Goal: Transaction & Acquisition: Download file/media

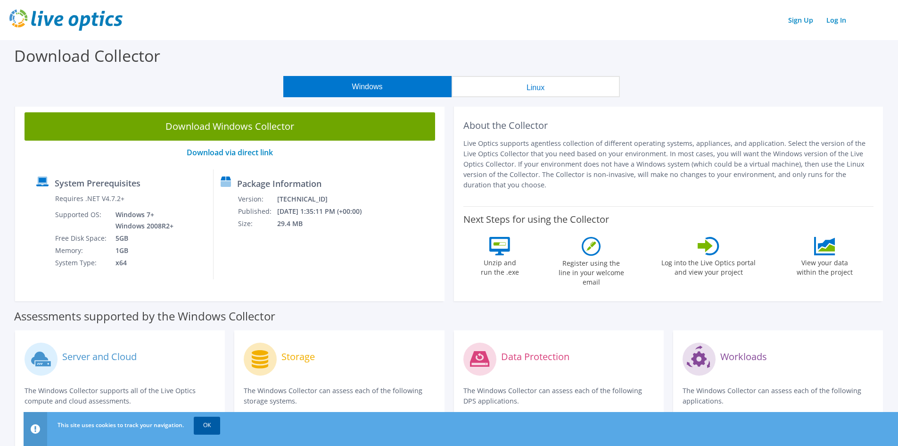
click at [209, 426] on link "OK" at bounding box center [207, 424] width 26 height 17
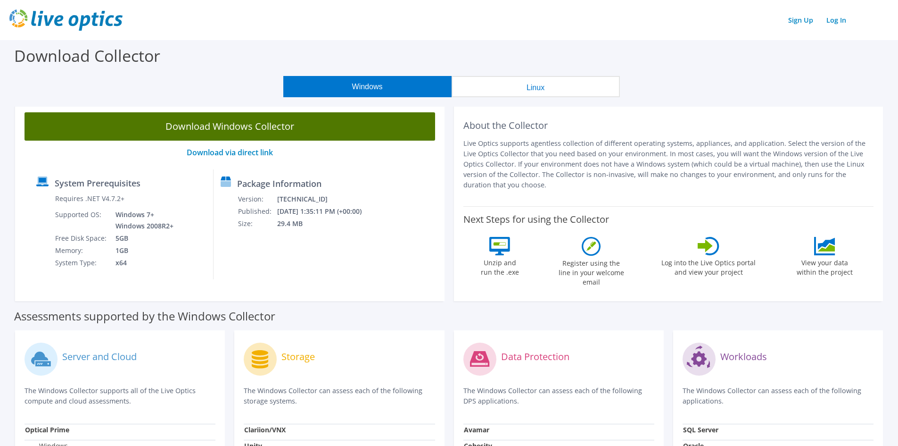
click at [278, 128] on link "Download Windows Collector" at bounding box center [230, 126] width 411 height 28
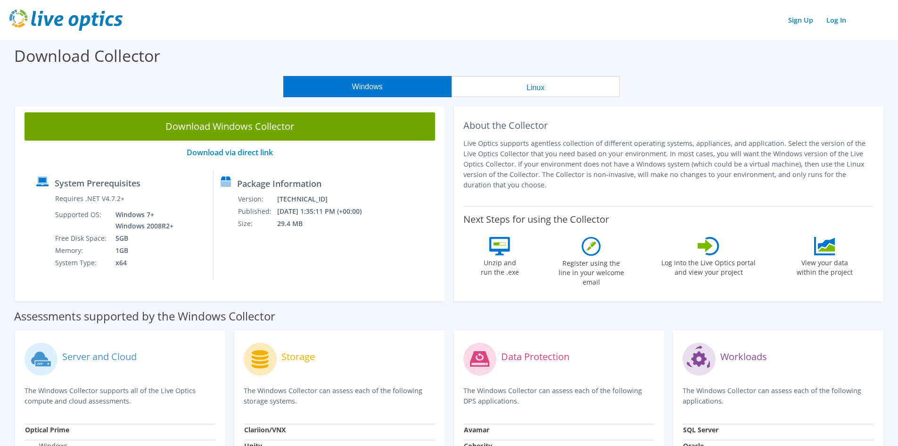
click at [547, 85] on button "Linux" at bounding box center [536, 86] width 168 height 21
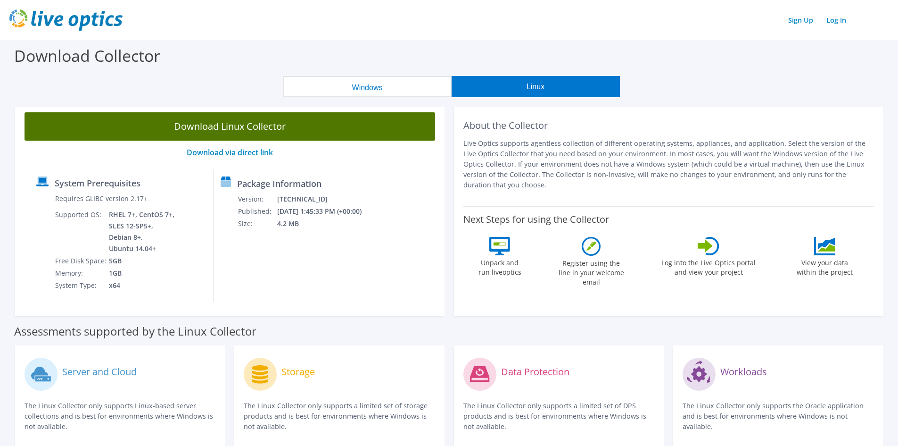
click at [325, 122] on link "Download Linux Collector" at bounding box center [230, 126] width 411 height 28
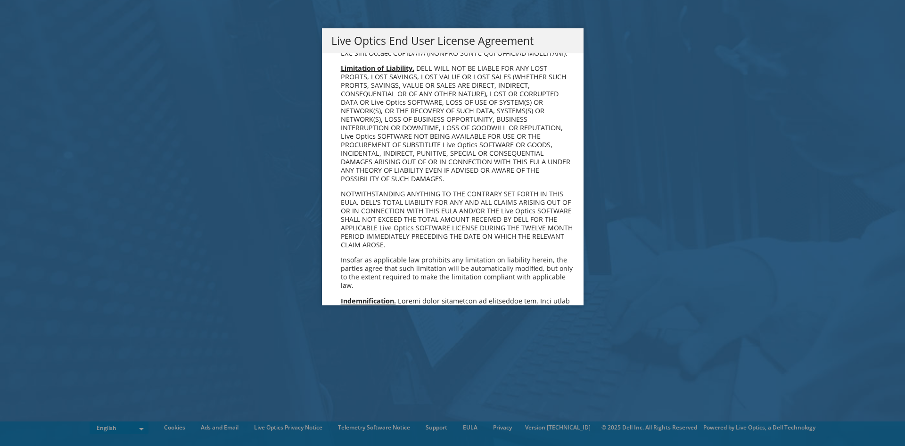
scroll to position [3565, 0]
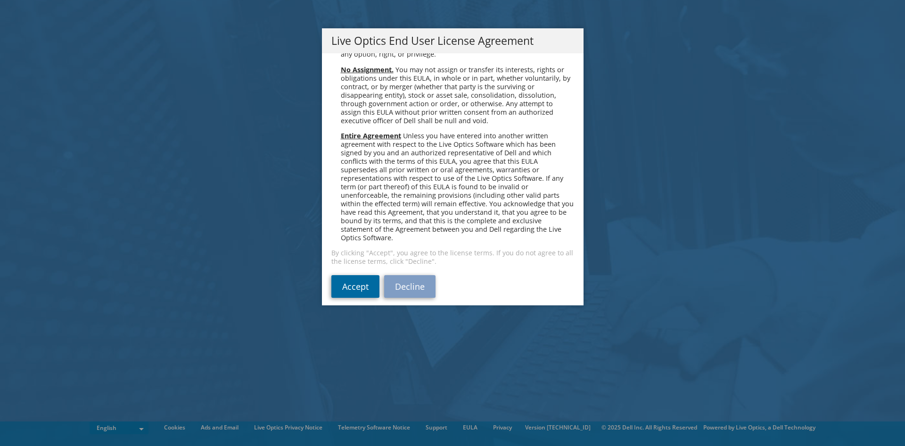
click at [342, 276] on link "Accept" at bounding box center [355, 286] width 48 height 23
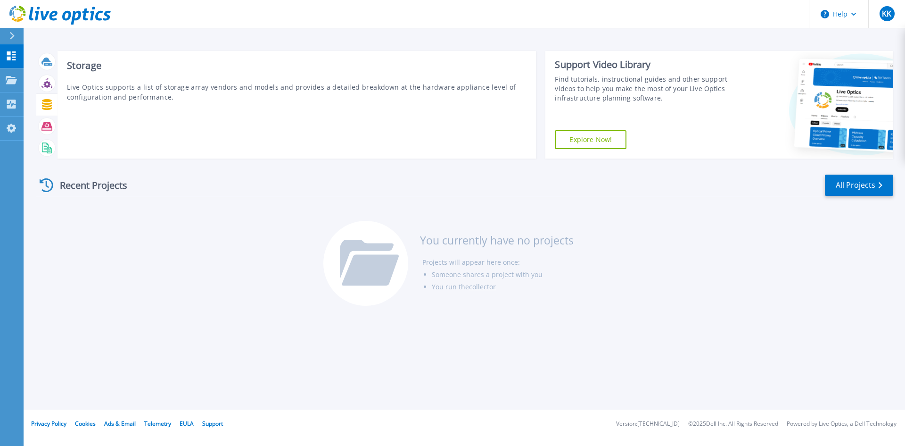
click at [48, 105] on icon at bounding box center [46, 104] width 11 height 11
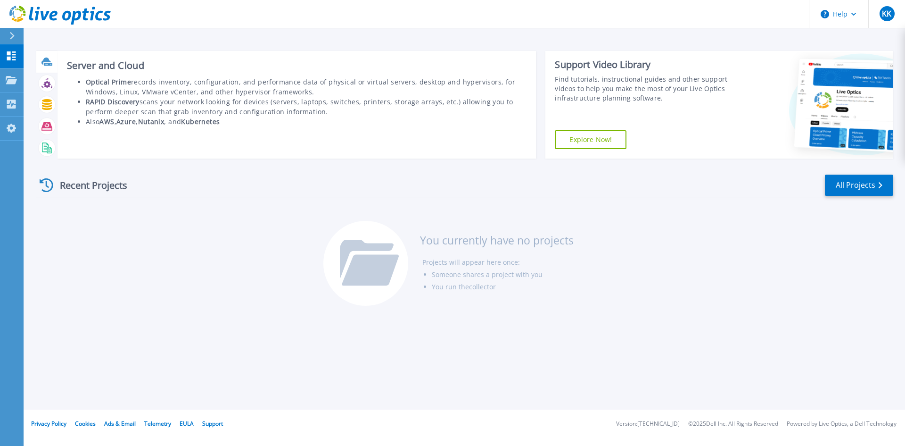
click at [49, 63] on icon at bounding box center [46, 61] width 11 height 11
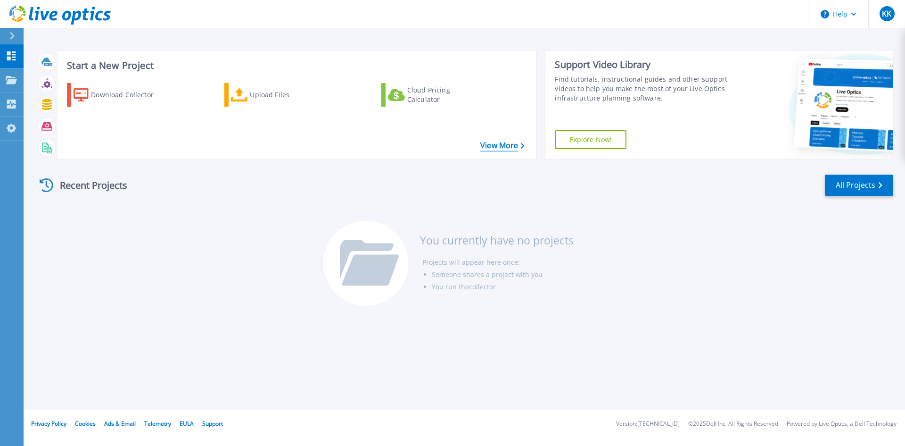
click at [498, 145] on link "View More" at bounding box center [502, 145] width 44 height 9
